Goal: Information Seeking & Learning: Learn about a topic

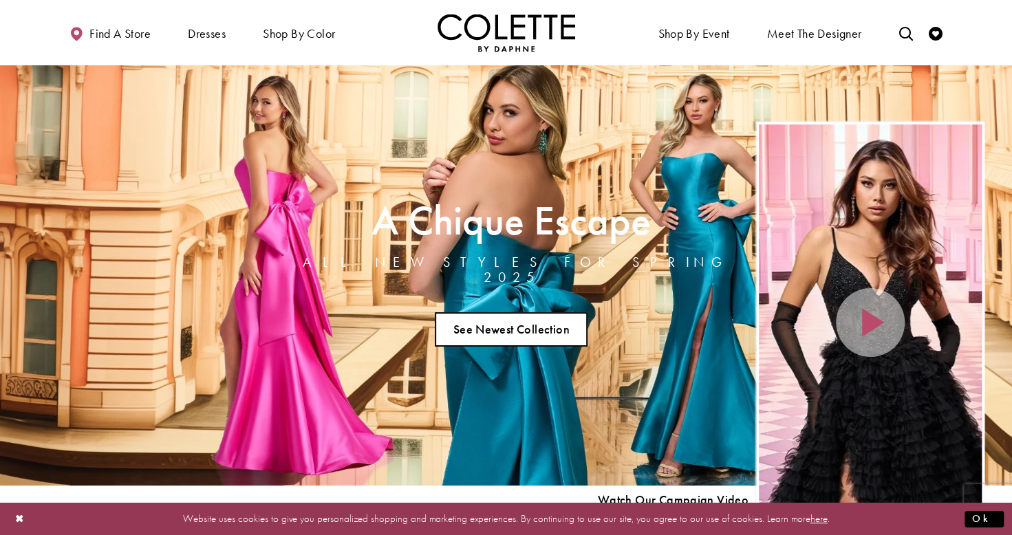
click at [533, 321] on link "See Newest Collection" at bounding box center [511, 329] width 153 height 34
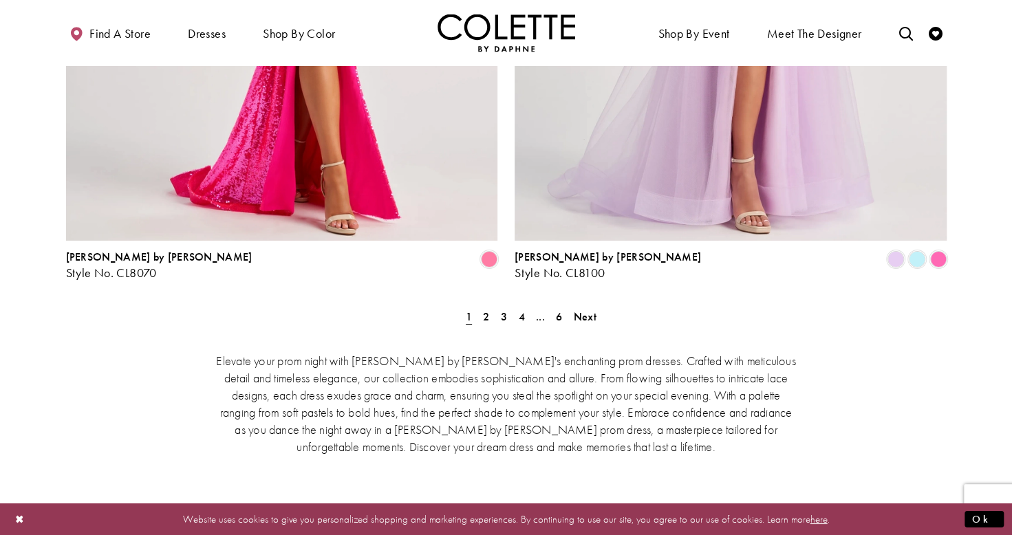
scroll to position [2836, 0]
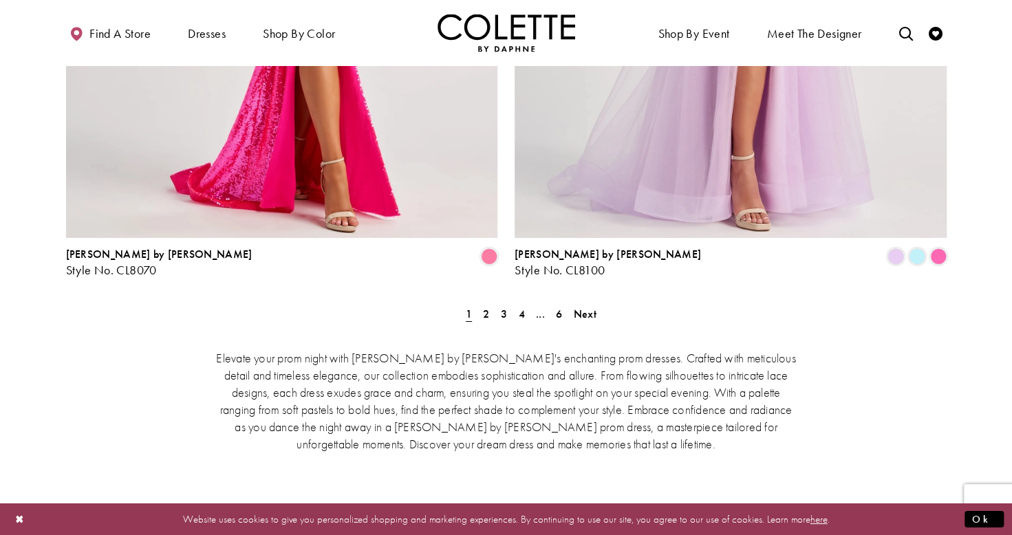
click at [486, 320] on div "Elevate your prom night with Colette by Daphne's enchanting prom dresses. Craft…" at bounding box center [506, 434] width 880 height 229
click at [582, 320] on div "Elevate your prom night with Colette by Daphne's enchanting prom dresses. Craft…" at bounding box center [506, 434] width 880 height 229
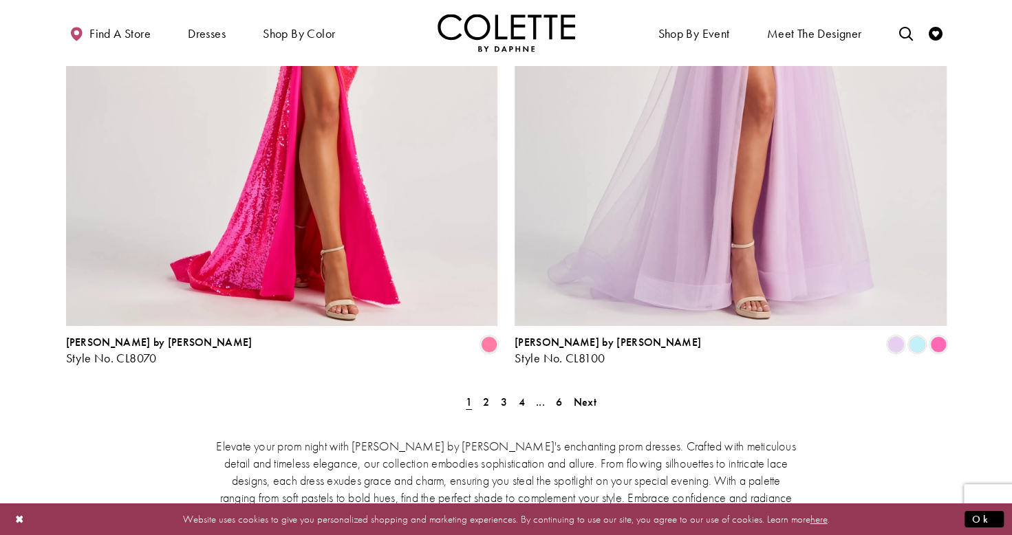
scroll to position [2744, 0]
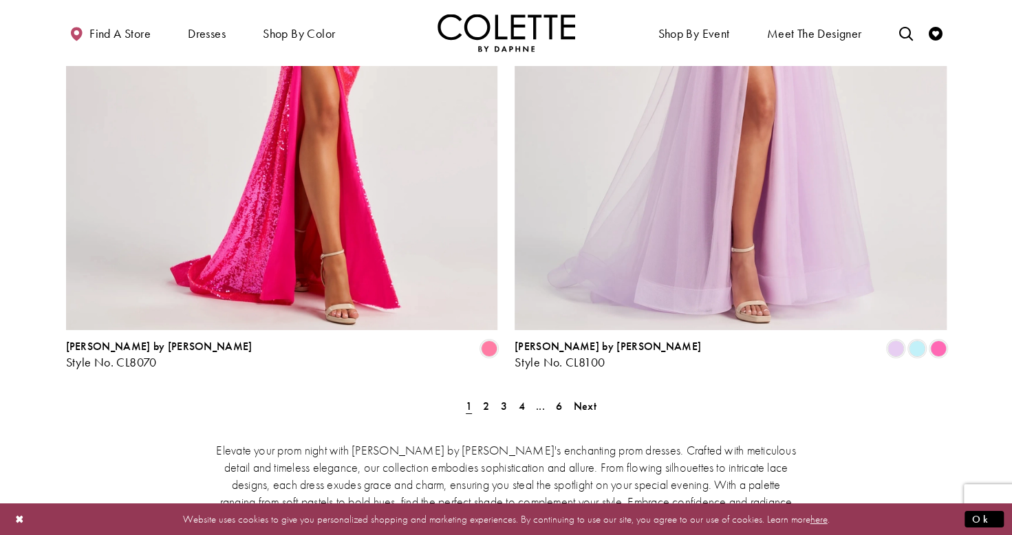
click at [486, 412] on div "Elevate your prom night with Colette by Daphne's enchanting prom dresses. Craft…" at bounding box center [506, 526] width 880 height 229
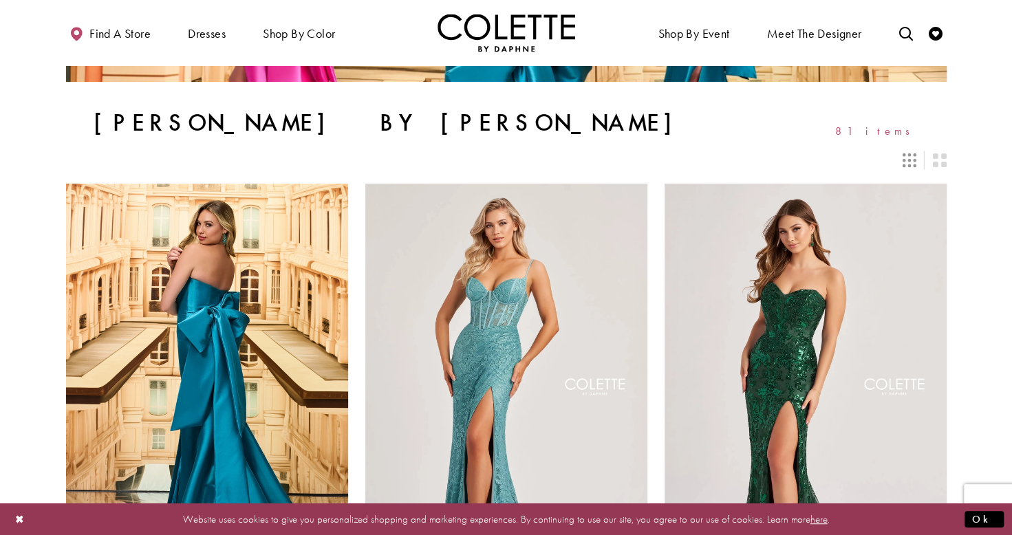
scroll to position [0, 0]
